Goal: Task Accomplishment & Management: Complete application form

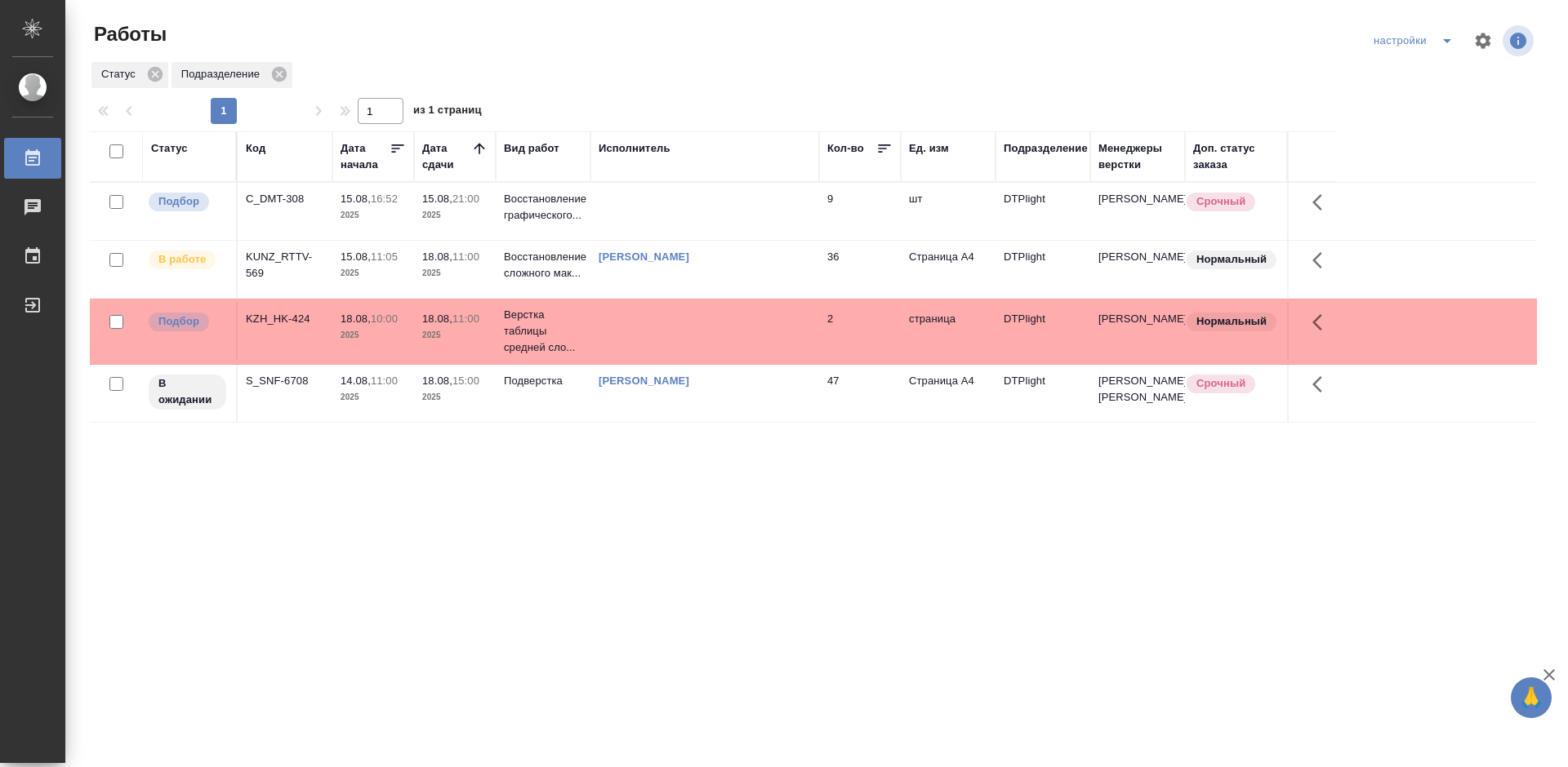
click at [708, 503] on div "Статус Код Дата начала Дата сдачи Вид работ Исполнитель Кол-во Ед. изм Подразде…" at bounding box center [813, 425] width 1447 height 588
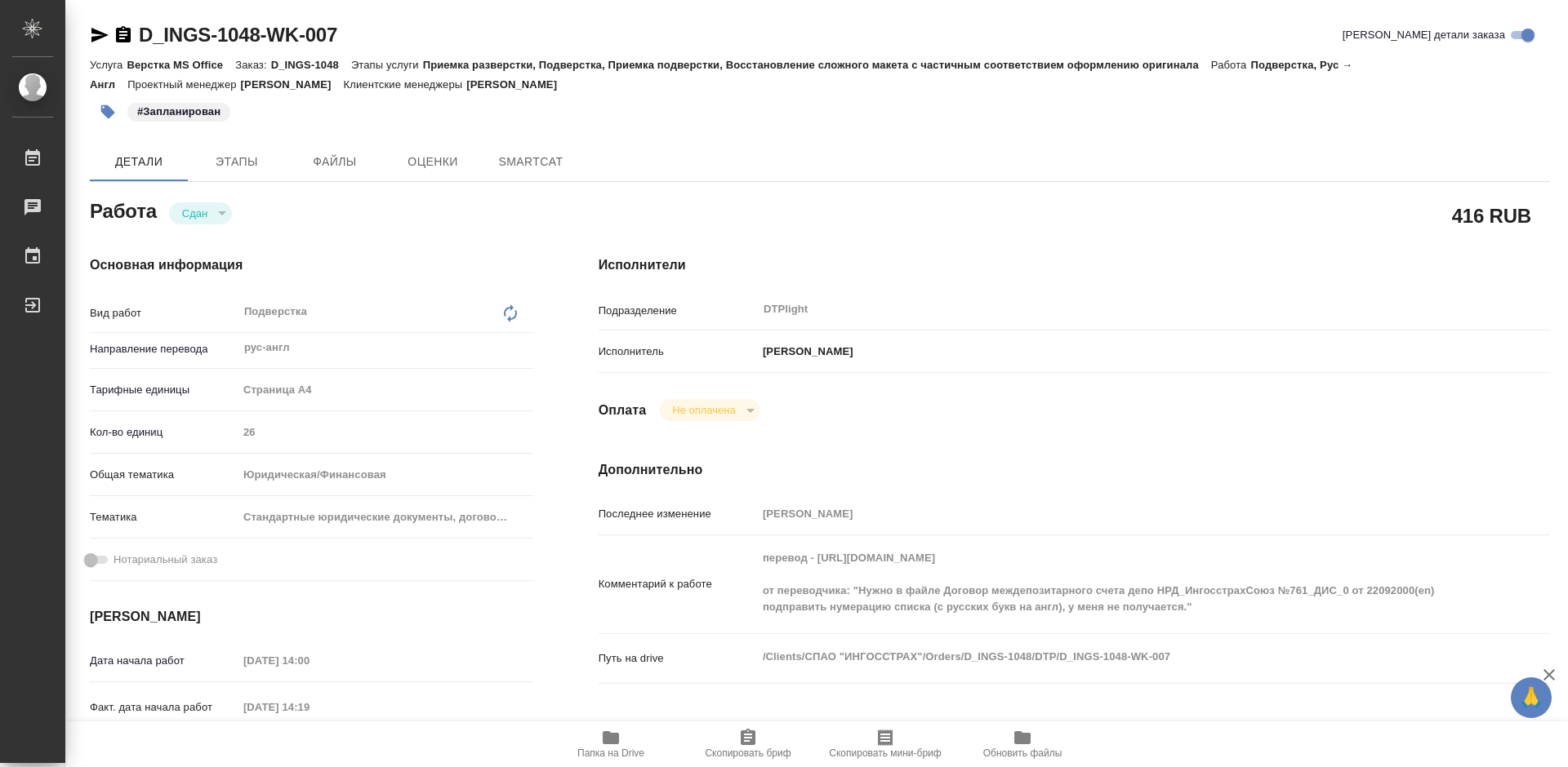
type textarea "x"
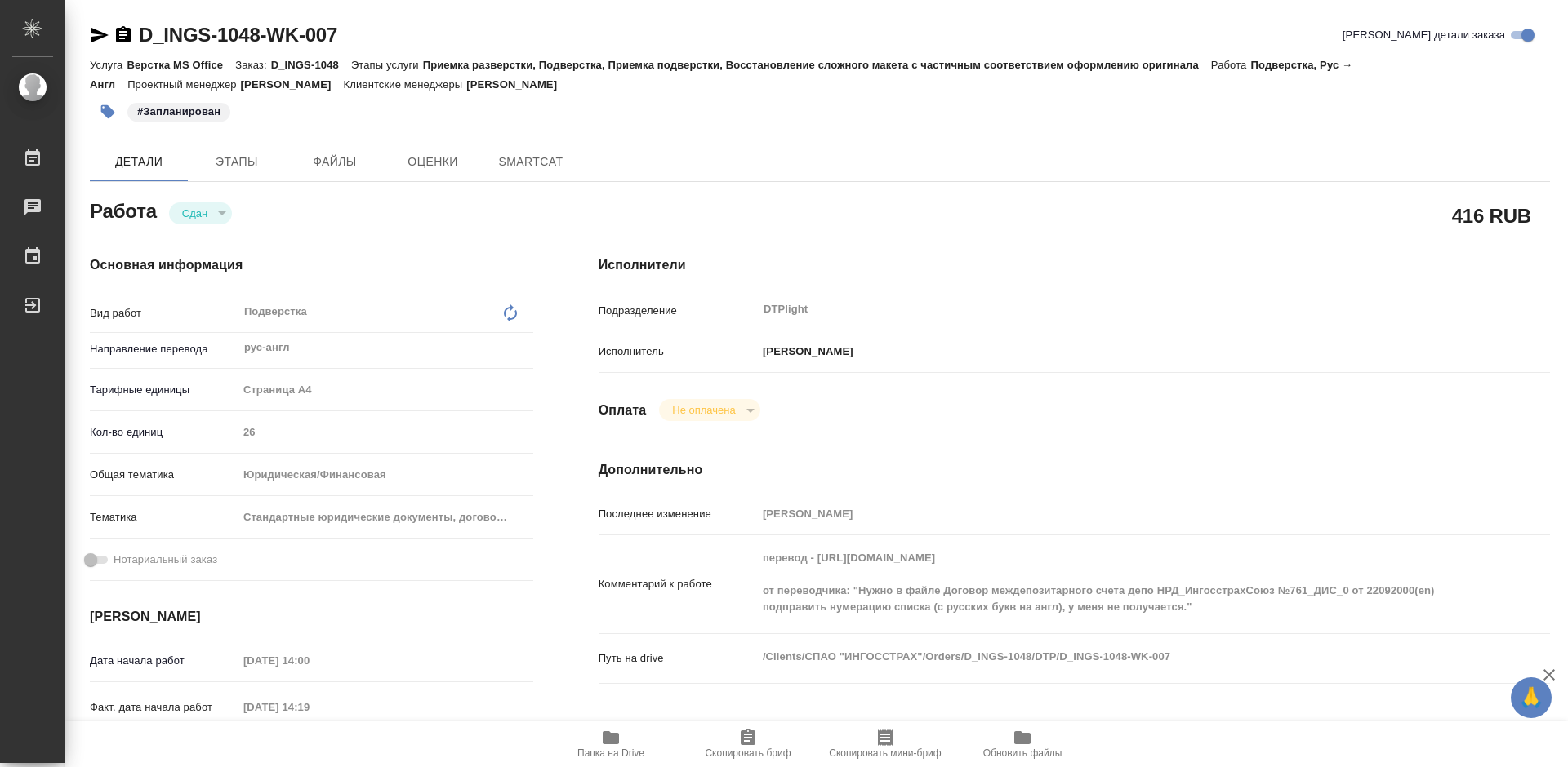
type textarea "x"
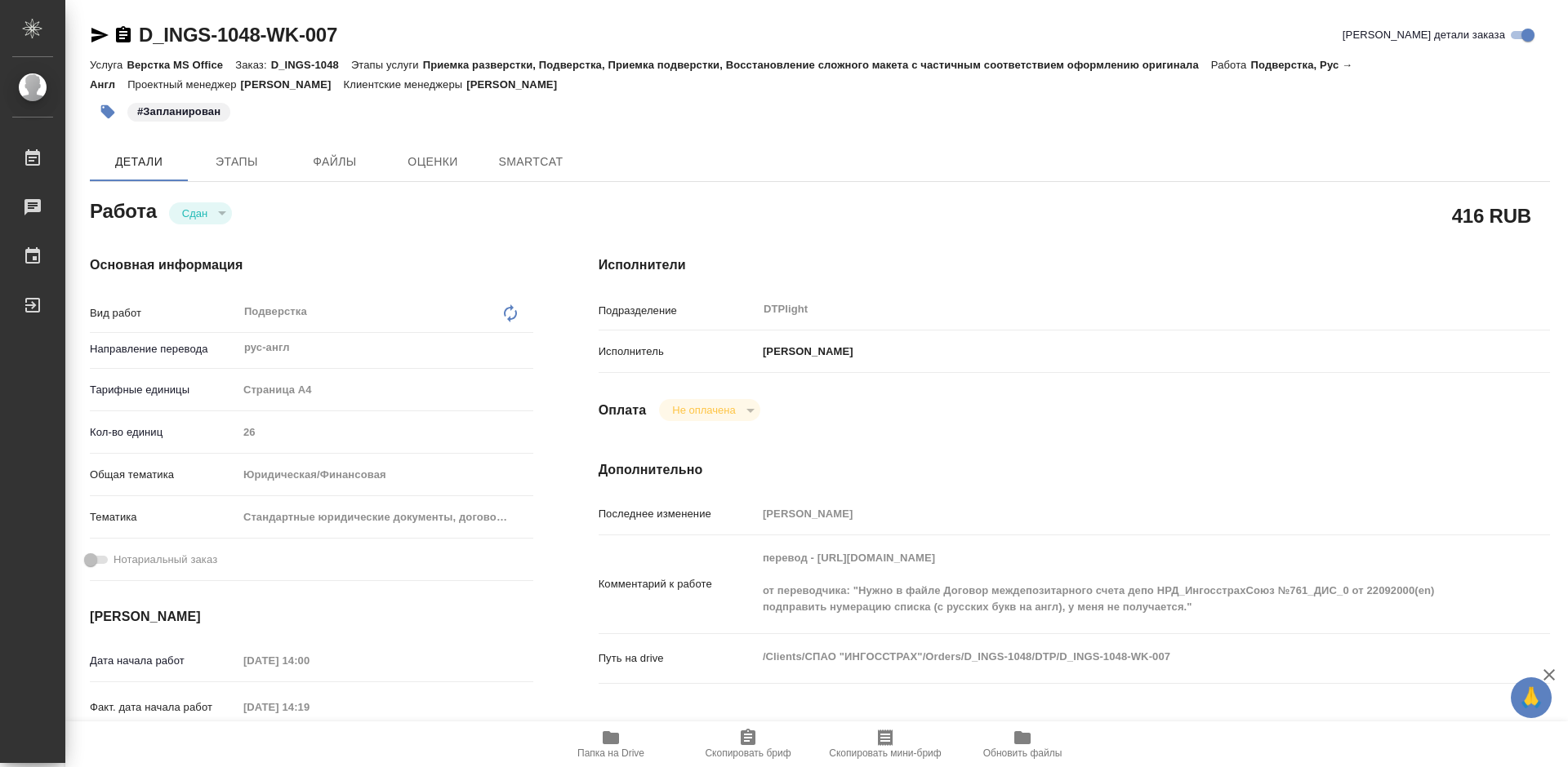
type textarea "x"
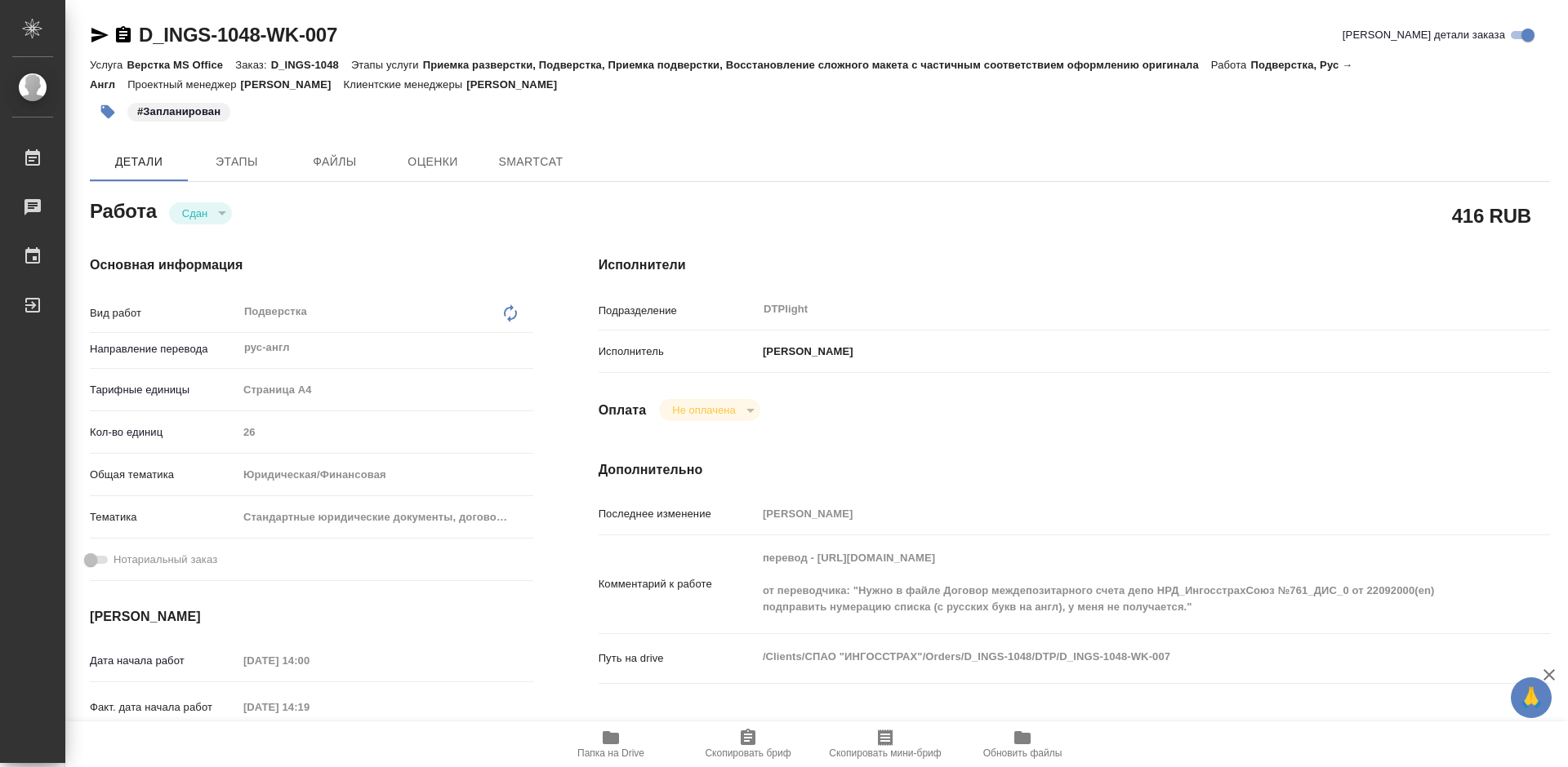
type textarea "x"
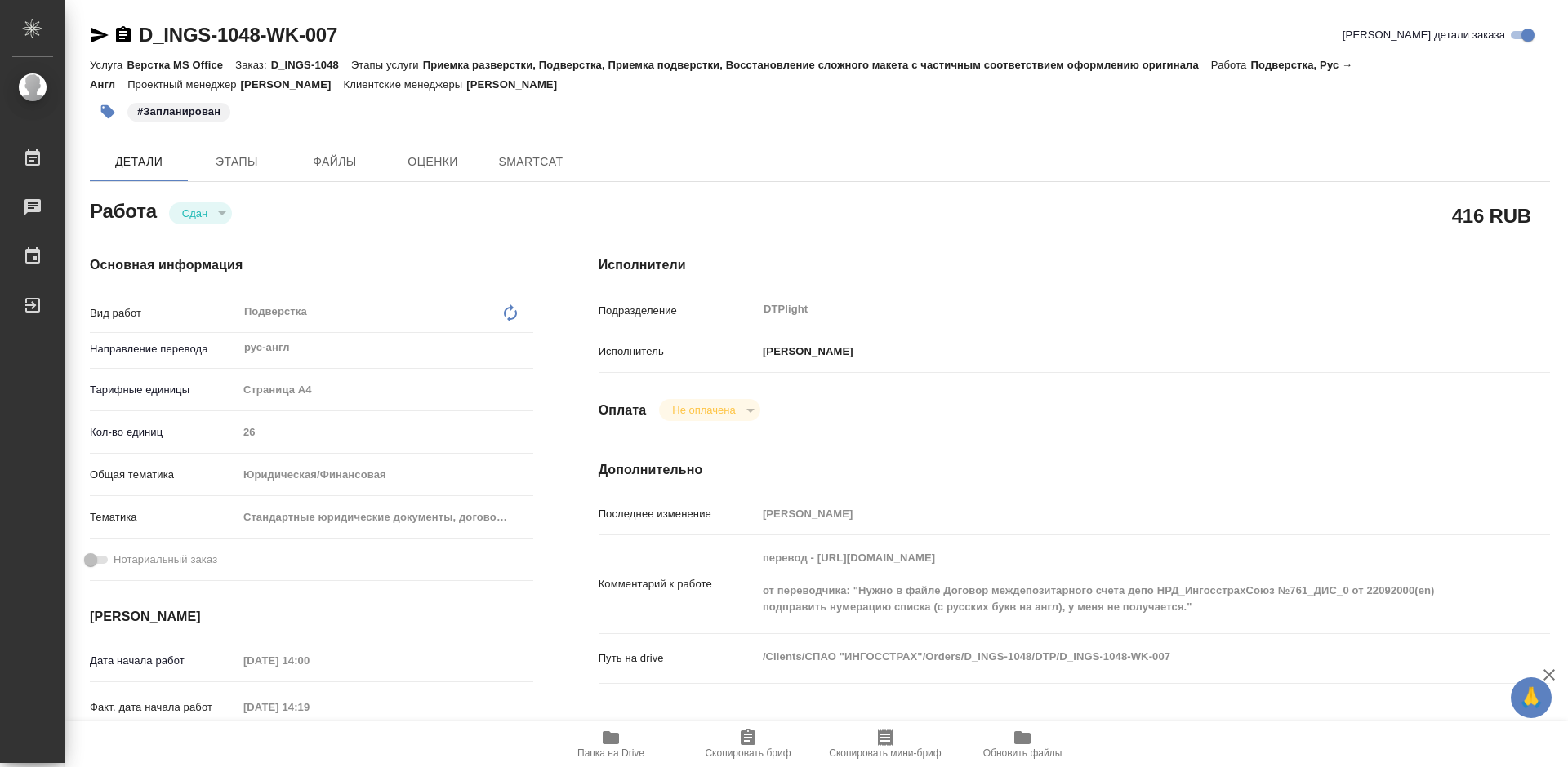
type textarea "x"
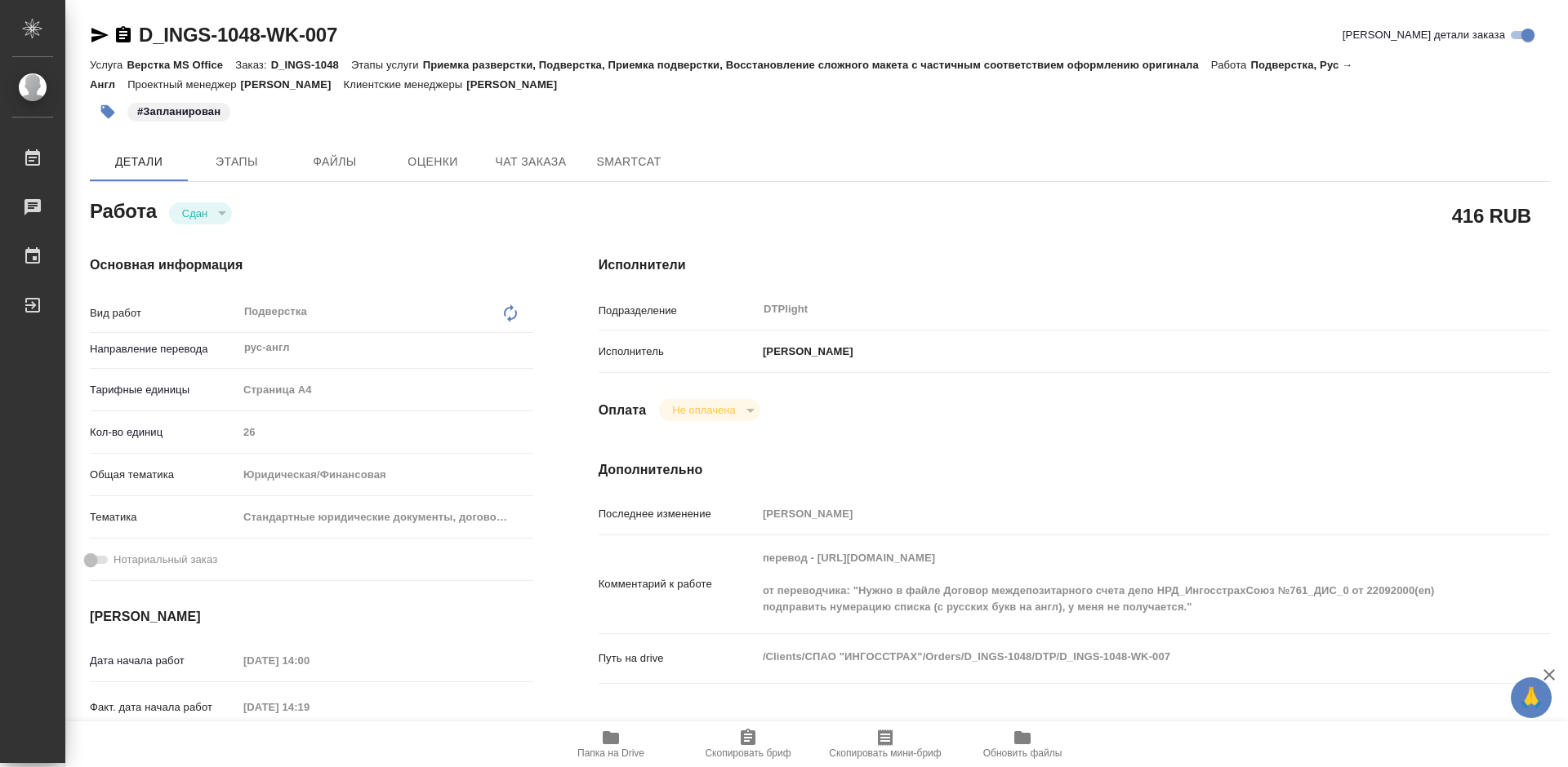
type textarea "x"
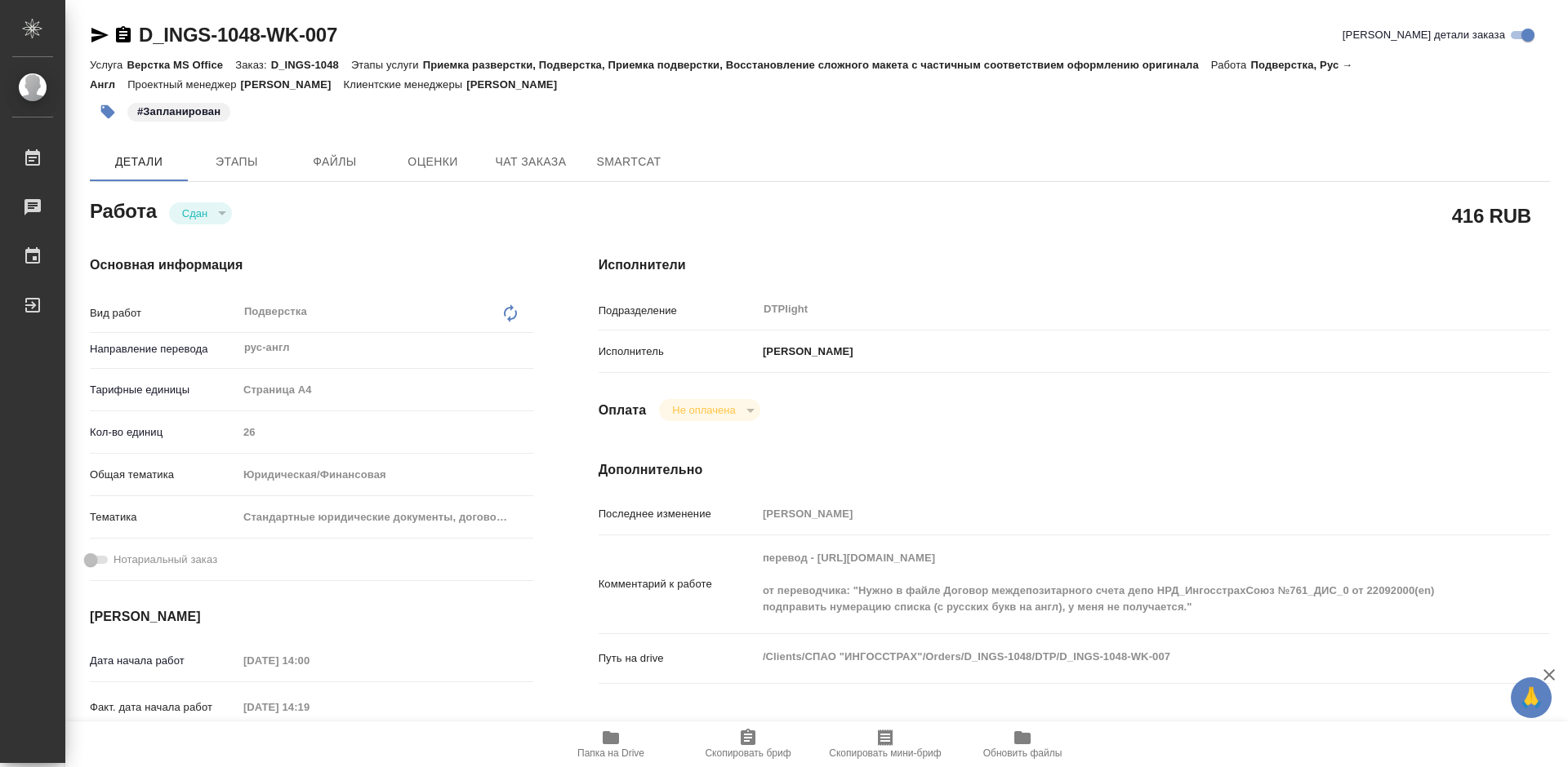
type textarea "x"
